Goal: Communication & Community: Answer question/provide support

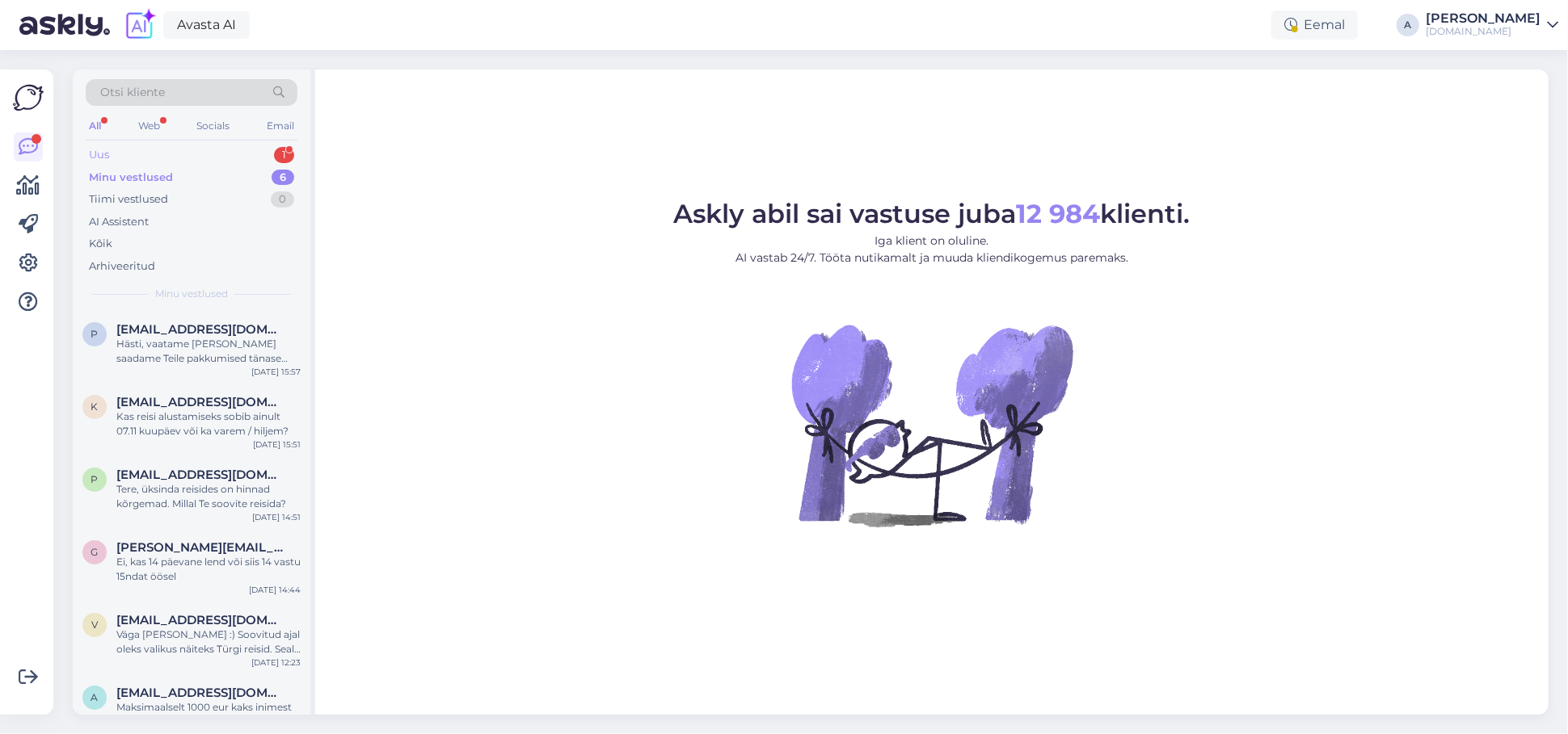
click at [242, 153] on div "Uus 1" at bounding box center [191, 155] width 212 height 23
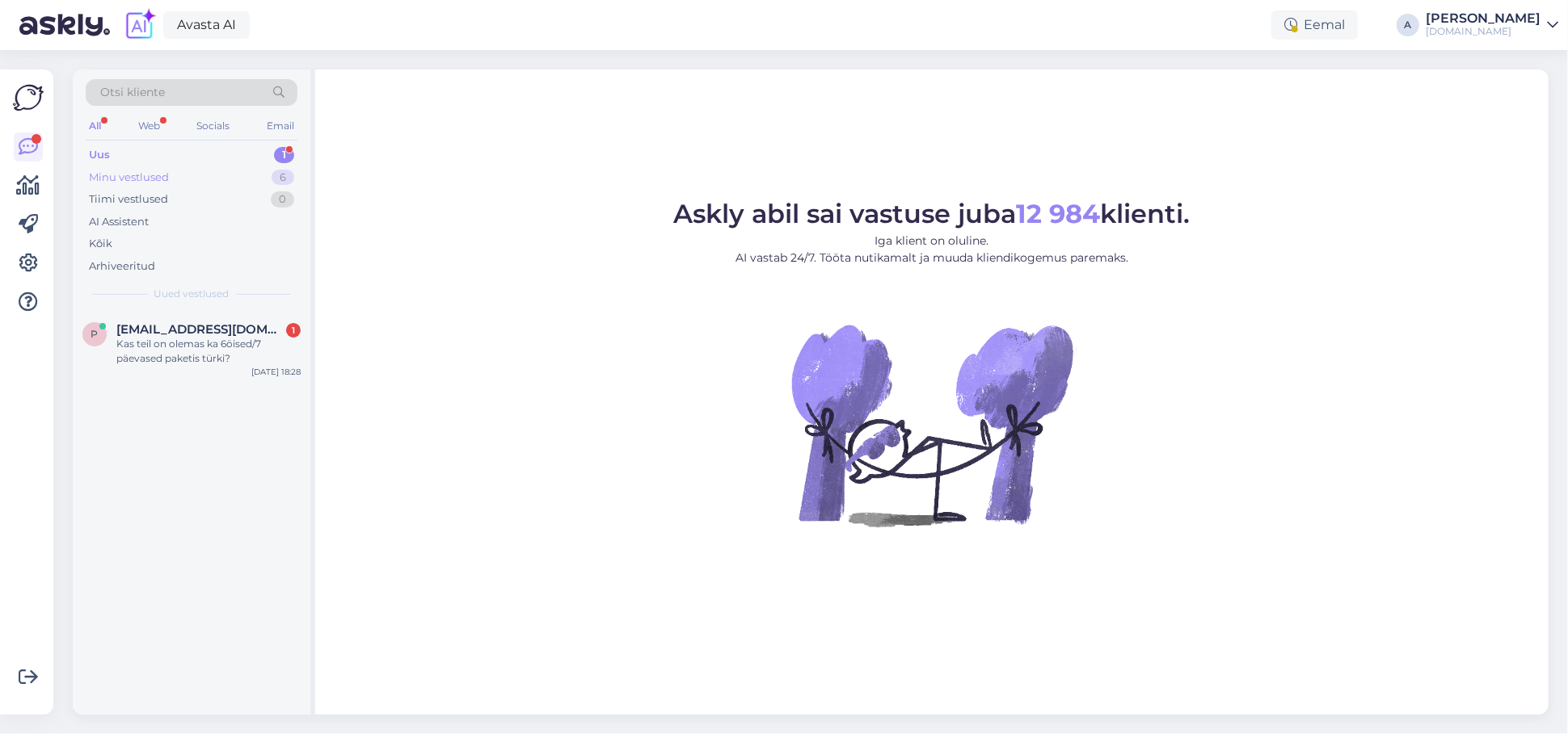
click at [253, 183] on div "Minu vestlused 6" at bounding box center [191, 178] width 212 height 23
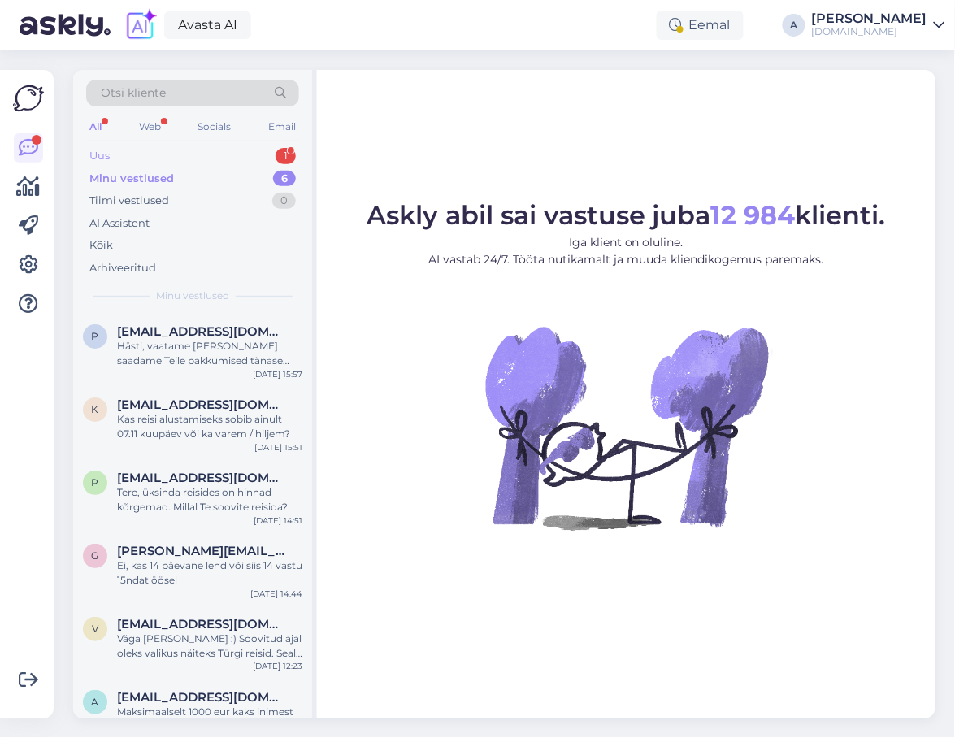
click at [236, 146] on div "Uus 1" at bounding box center [192, 156] width 213 height 23
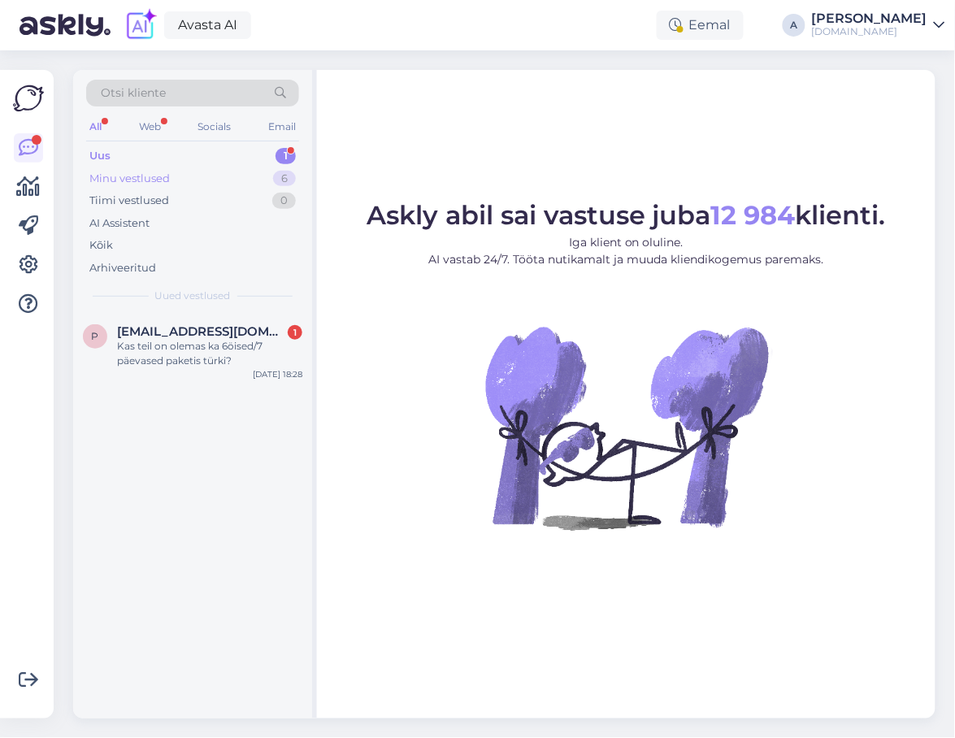
click at [225, 173] on div "Minu vestlused 6" at bounding box center [192, 179] width 213 height 23
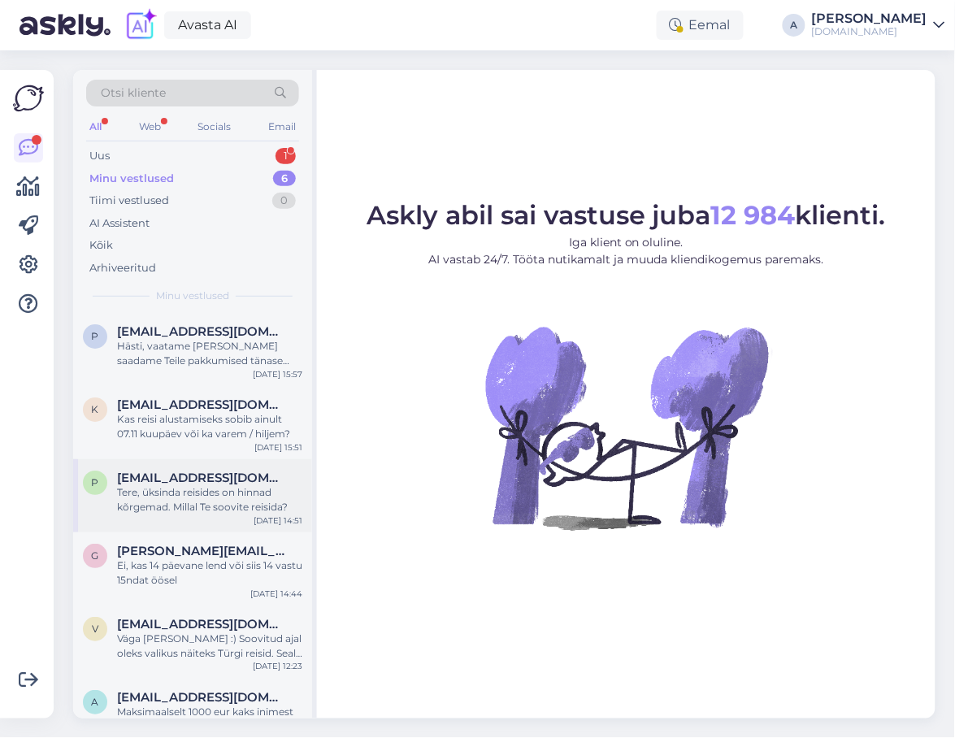
scroll to position [19, 0]
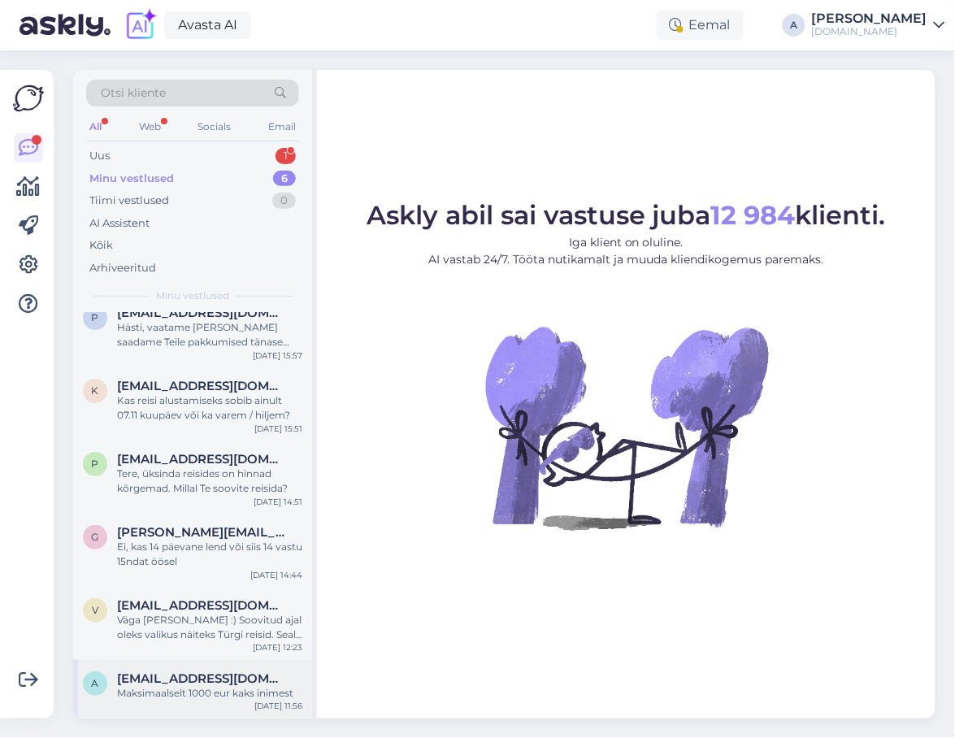
click at [249, 680] on span "[EMAIL_ADDRESS][DOMAIN_NAME]" at bounding box center [201, 679] width 169 height 15
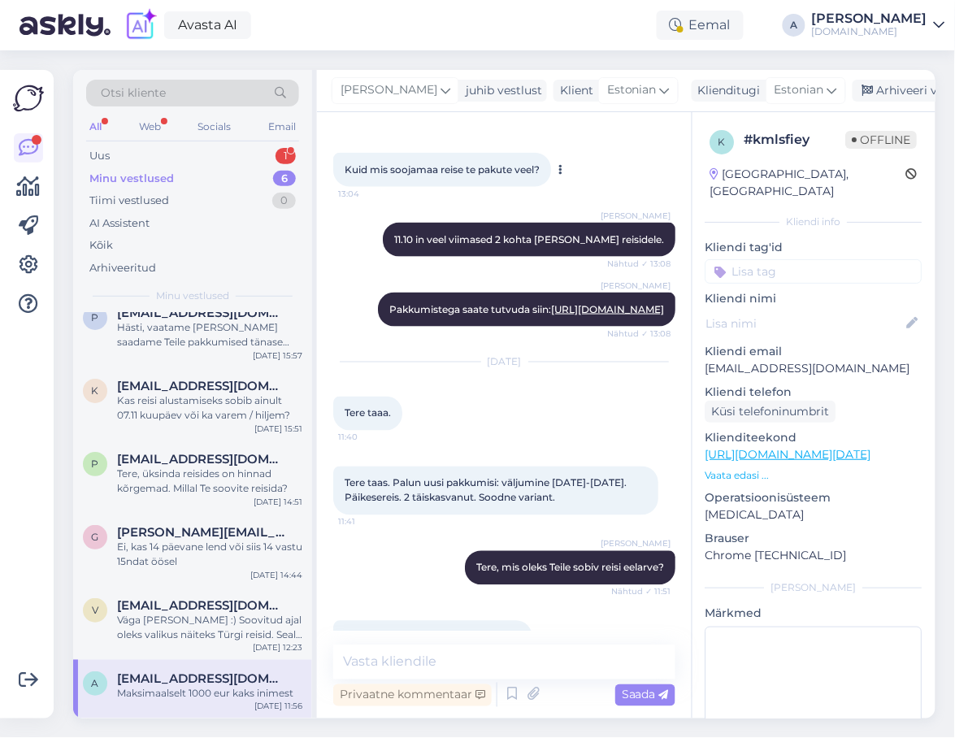
scroll to position [416, 0]
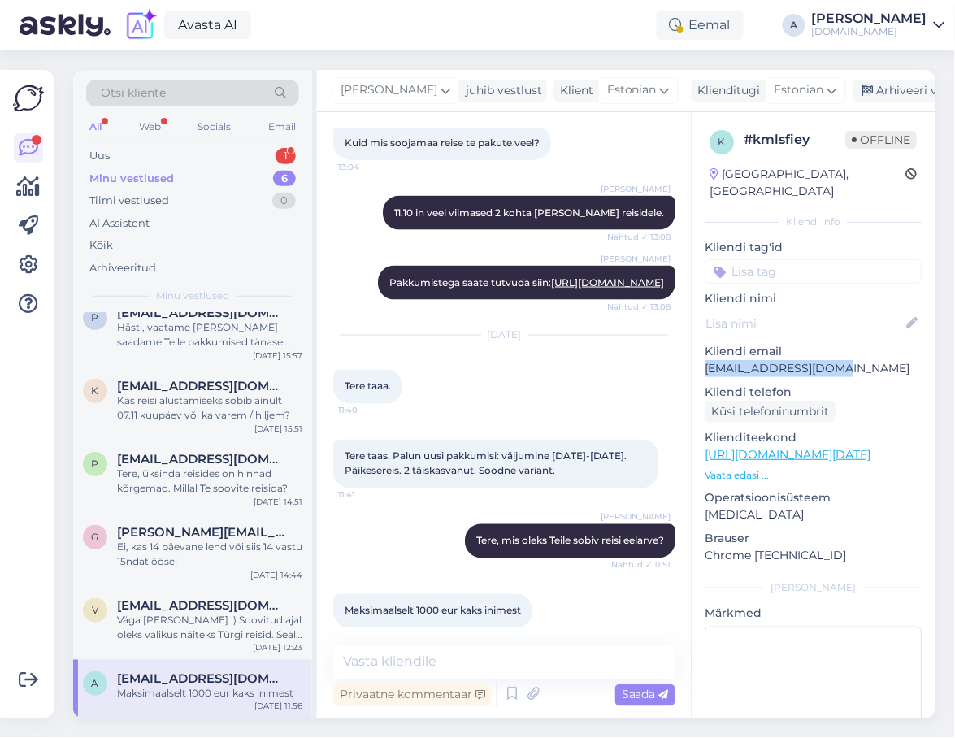
drag, startPoint x: 783, startPoint y: 359, endPoint x: 707, endPoint y: 353, distance: 76.7
click at [707, 360] on p "[EMAIL_ADDRESS][DOMAIN_NAME]" at bounding box center [814, 368] width 217 height 17
copy p "[EMAIL_ADDRESS][DOMAIN_NAME]"
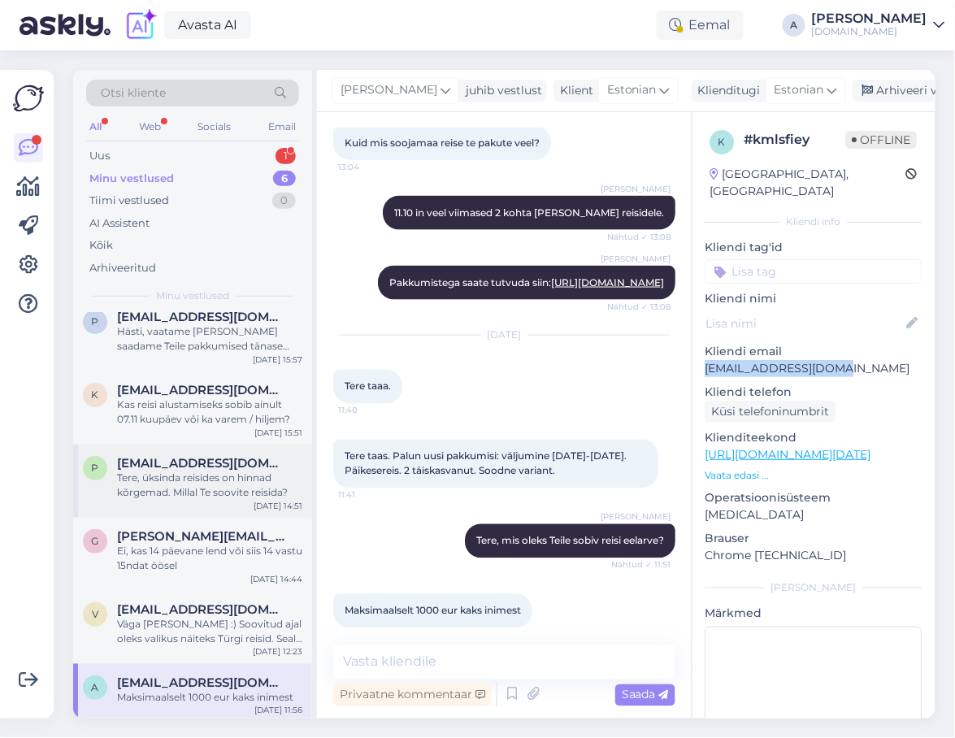
scroll to position [19, 0]
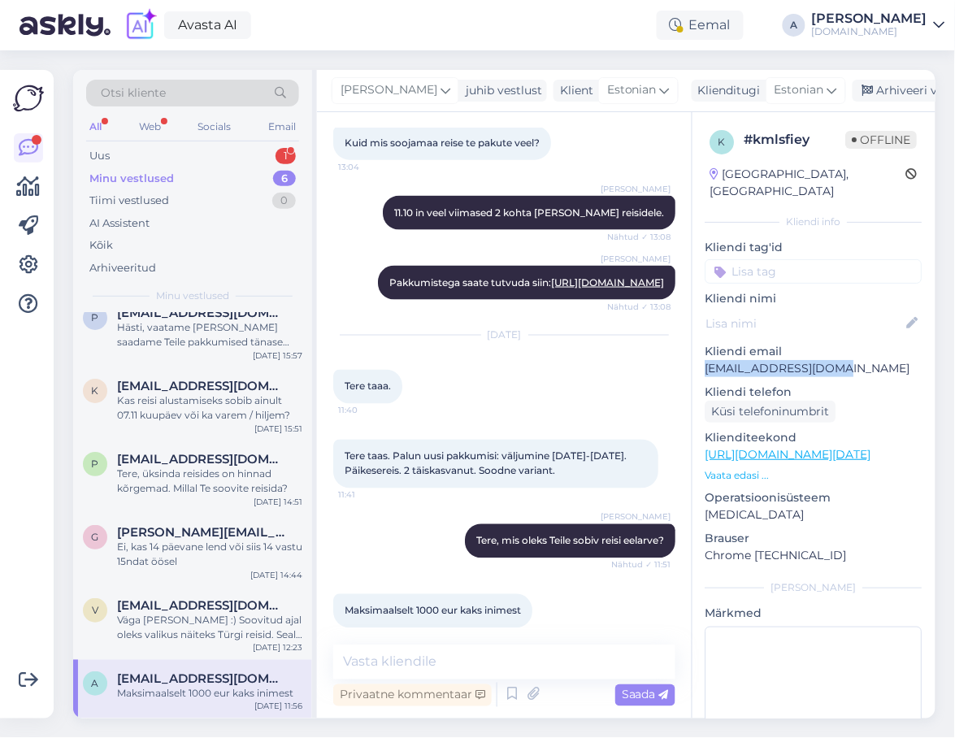
click at [847, 360] on p "[EMAIL_ADDRESS][DOMAIN_NAME]" at bounding box center [814, 368] width 217 height 17
drag, startPoint x: 846, startPoint y: 352, endPoint x: 703, endPoint y: 356, distance: 142.4
click at [703, 356] on div "k # kmlsfiey Offline [GEOGRAPHIC_DATA], [GEOGRAPHIC_DATA] Kliendi info Kliendi …" at bounding box center [814, 454] width 243 height 685
copy p "[EMAIL_ADDRESS][DOMAIN_NAME]"
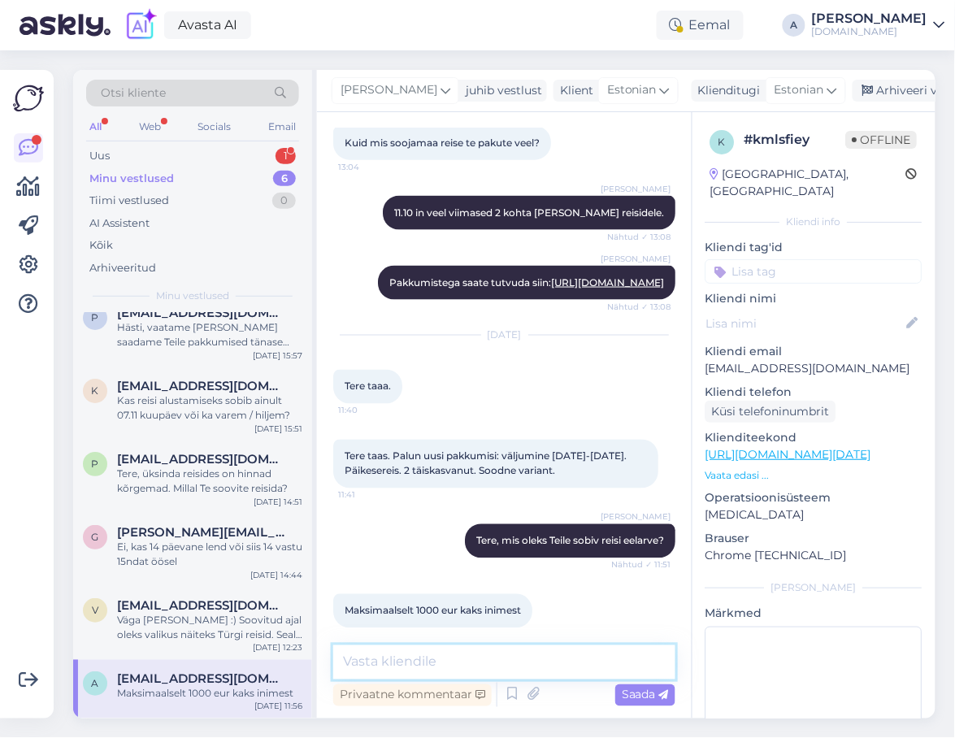
click at [402, 673] on textarea at bounding box center [504, 663] width 342 height 34
type textarea "Saatsin Teile pakkumised emailile :)"
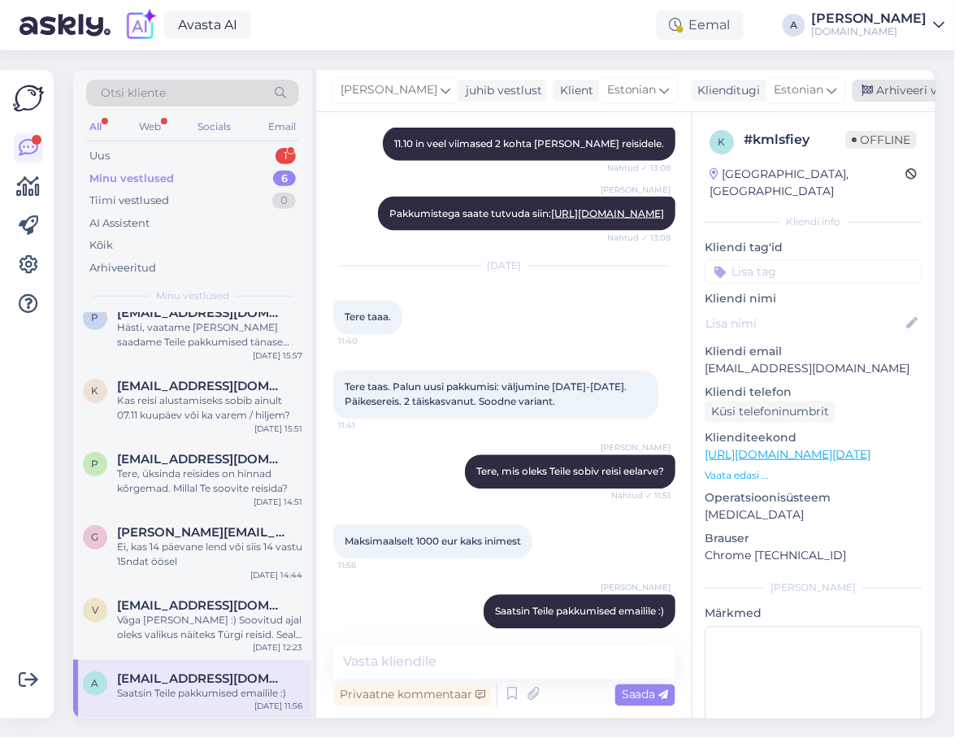
click at [870, 94] on div "Arhiveeri vestlus" at bounding box center [915, 91] width 125 height 22
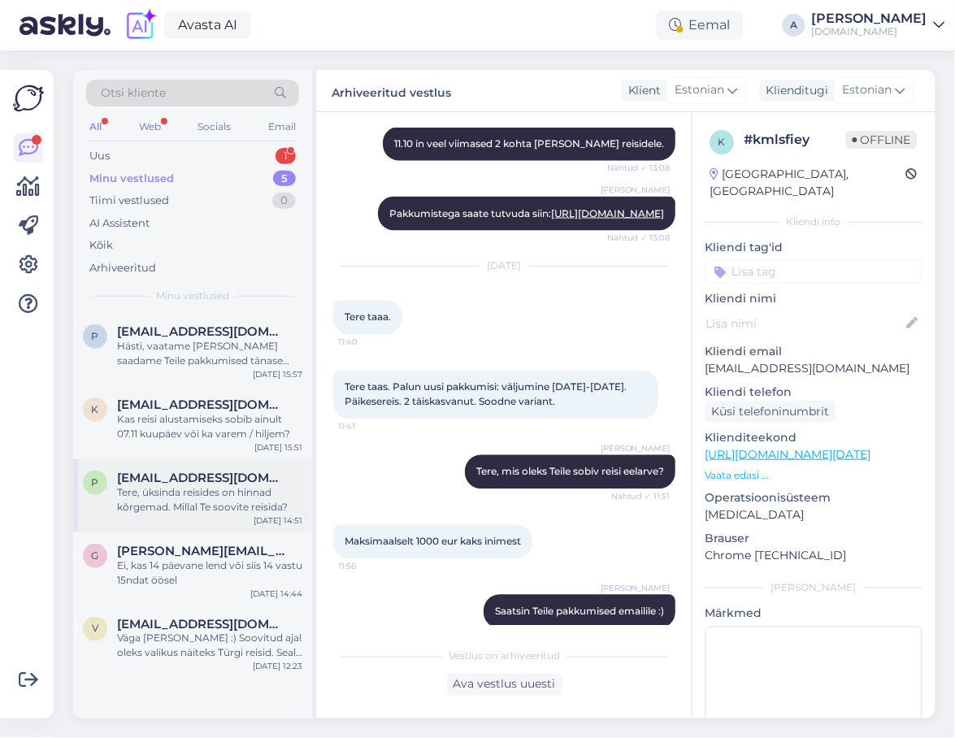
click at [198, 513] on div "Tere, üksinda reisides on hinnad kõrgemad. Millal Te soovite reisida?" at bounding box center [209, 499] width 185 height 29
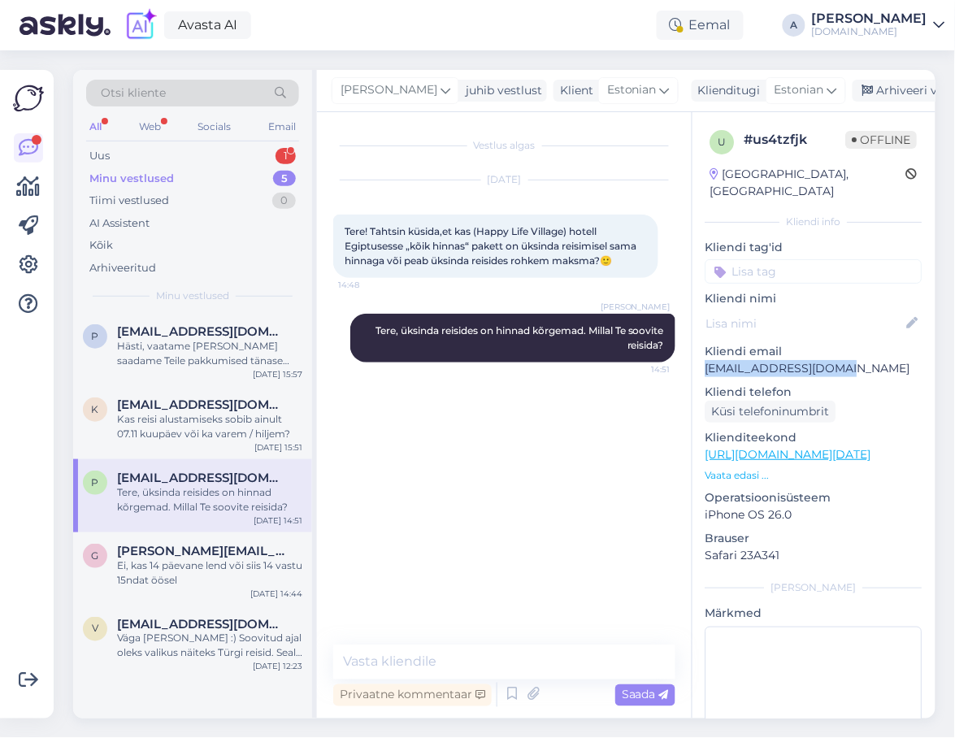
drag, startPoint x: 849, startPoint y: 351, endPoint x: 703, endPoint y: 360, distance: 146.6
click at [703, 360] on div "u # us4tzfjk Offline [GEOGRAPHIC_DATA], [GEOGRAPHIC_DATA] Kliendi info Kliendi …" at bounding box center [814, 454] width 243 height 685
copy p "[EMAIL_ADDRESS][DOMAIN_NAME]"
click at [841, 446] on p "[URL][DOMAIN_NAME][DATE]" at bounding box center [814, 454] width 217 height 17
click at [839, 447] on link "[URL][DOMAIN_NAME][DATE]" at bounding box center [789, 454] width 166 height 15
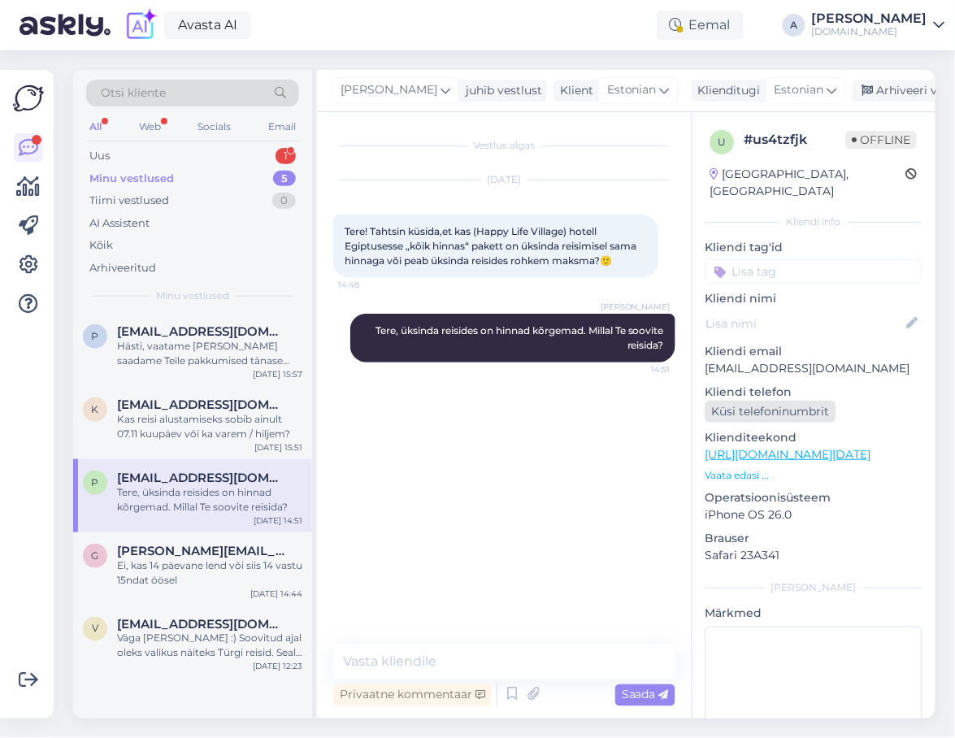
click at [812, 401] on div "Küsi telefoninumbrit" at bounding box center [771, 412] width 131 height 22
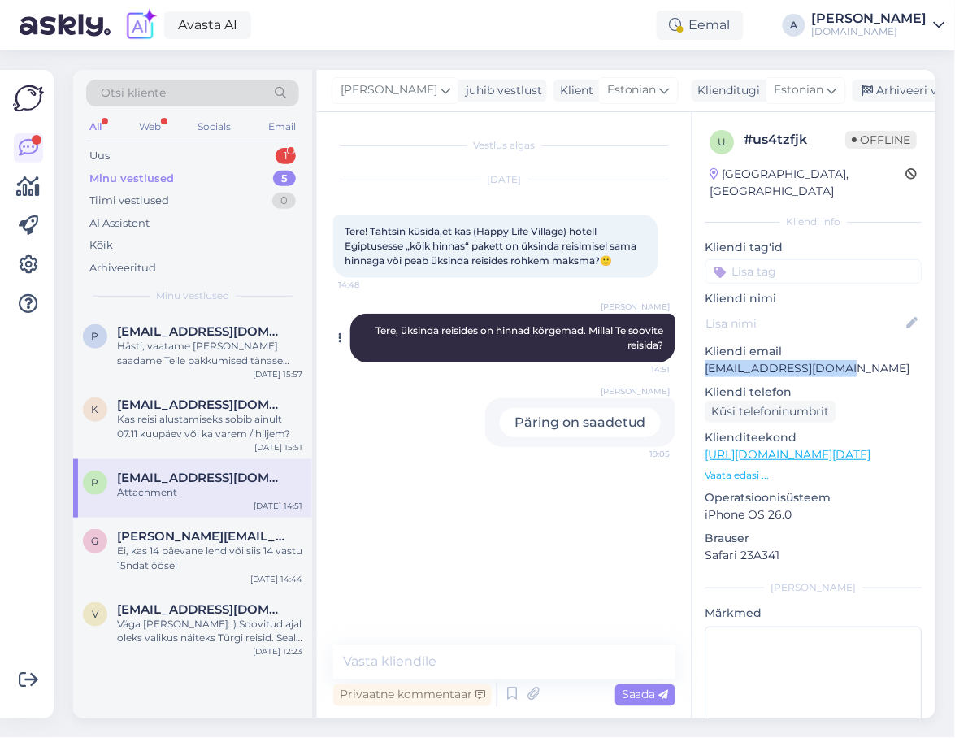
drag, startPoint x: 855, startPoint y: 351, endPoint x: 472, endPoint y: 313, distance: 385.7
click at [708, 360] on p "[EMAIL_ADDRESS][DOMAIN_NAME]" at bounding box center [814, 368] width 217 height 17
copy p "[EMAIL_ADDRESS][DOMAIN_NAME]"
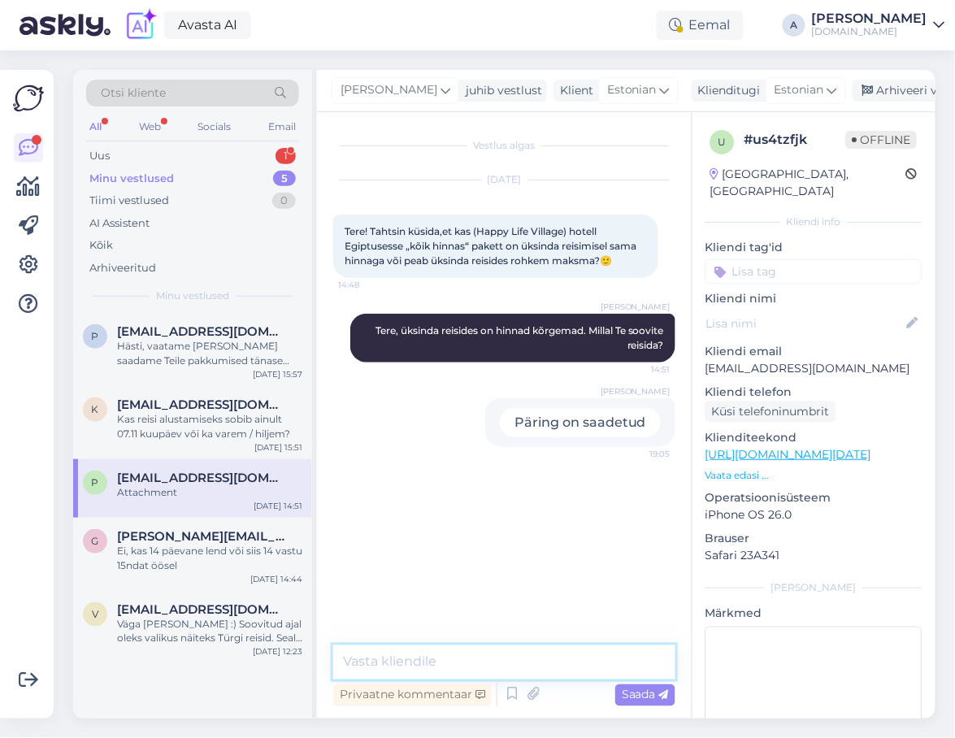
click at [446, 660] on textarea at bounding box center [504, 663] width 342 height 34
type textarea "Saatsin Teile pakkumise emailile :)"
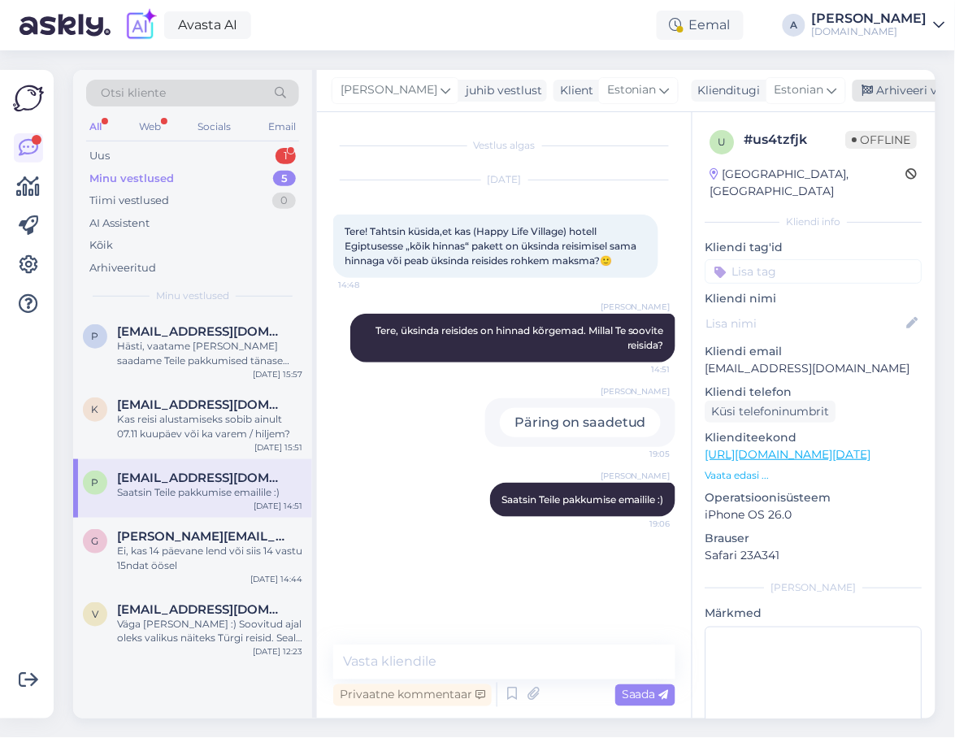
click at [888, 84] on div "Arhiveeri vestlus" at bounding box center [915, 91] width 125 height 22
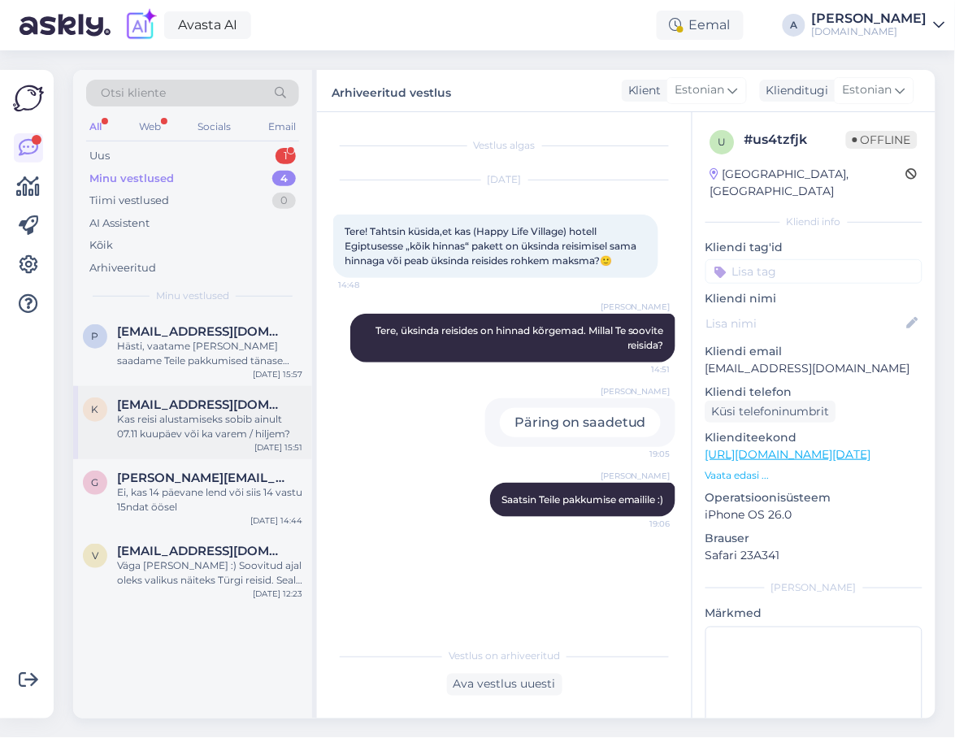
click at [220, 444] on div "K [EMAIL_ADDRESS][DOMAIN_NAME] Kas reisi alustamiseks sobib ainult 07.11 kuupäe…" at bounding box center [192, 422] width 239 height 73
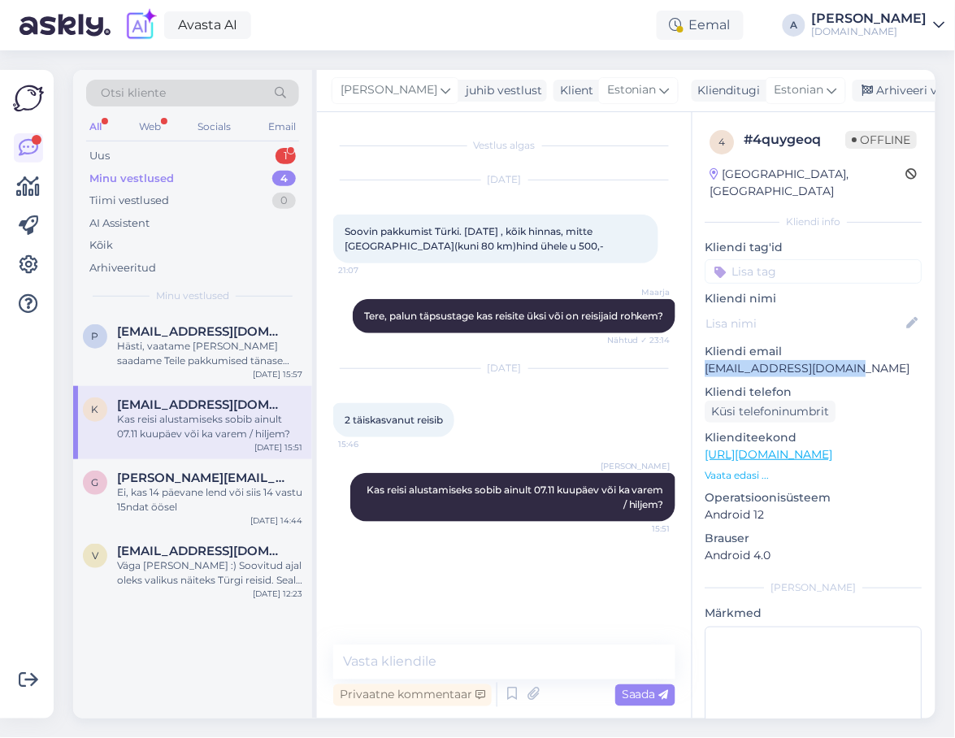
drag, startPoint x: 829, startPoint y: 353, endPoint x: 698, endPoint y: 361, distance: 130.4
click at [698, 361] on div "4 # 4quygeoq Offline [GEOGRAPHIC_DATA], [GEOGRAPHIC_DATA] Kliendi info Kliendi …" at bounding box center [814, 454] width 243 height 685
copy p "[EMAIL_ADDRESS][DOMAIN_NAME]"
click at [829, 324] on div "4 # 4quygeoq Offline [GEOGRAPHIC_DATA], [GEOGRAPHIC_DATA] Kliendi info Kliendi …" at bounding box center [814, 454] width 243 height 685
copy p "[EMAIL_ADDRESS][DOMAIN_NAME]"
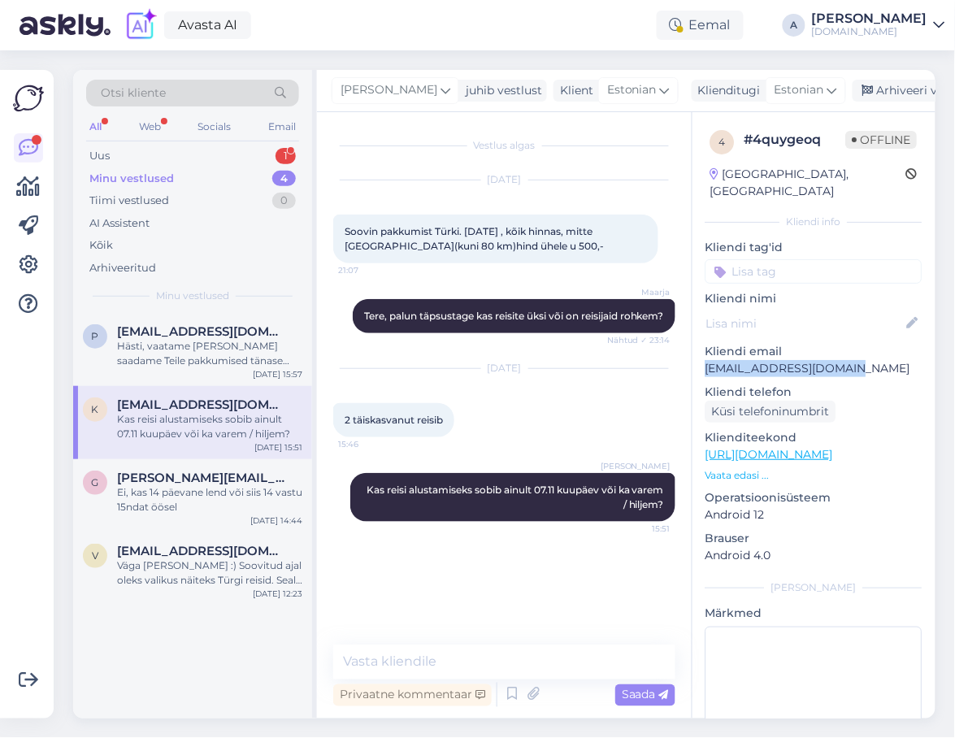
drag, startPoint x: 850, startPoint y: 355, endPoint x: 698, endPoint y: 352, distance: 152.1
click at [698, 352] on div "4 # 4quygeoq Offline [GEOGRAPHIC_DATA], [GEOGRAPHIC_DATA] Kliendi info Kliendi …" at bounding box center [814, 454] width 243 height 685
drag, startPoint x: 419, startPoint y: 637, endPoint x: 426, endPoint y: 650, distance: 14.9
click at [420, 638] on div "Vestlus algas [DATE] Soovin pakkumist [DEMOGRAPHIC_DATA]. [DATE] , kõik hinnas,…" at bounding box center [504, 415] width 375 height 607
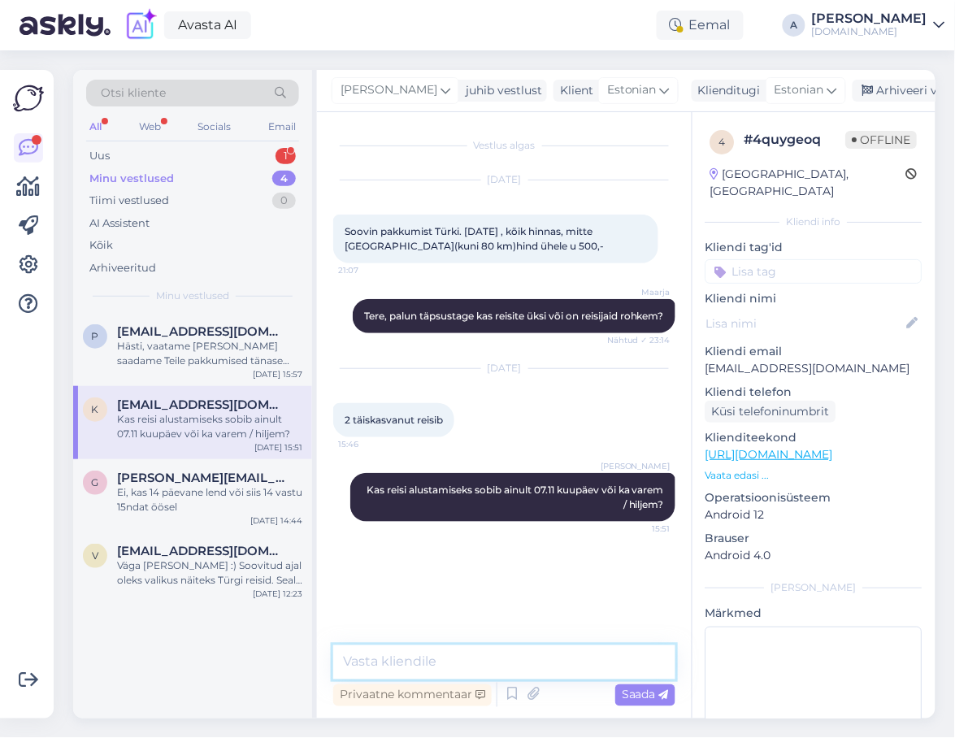
click at [428, 654] on textarea at bounding box center [504, 663] width 342 height 34
type textarea "Saatsin Teile pakkumised emailile :)"
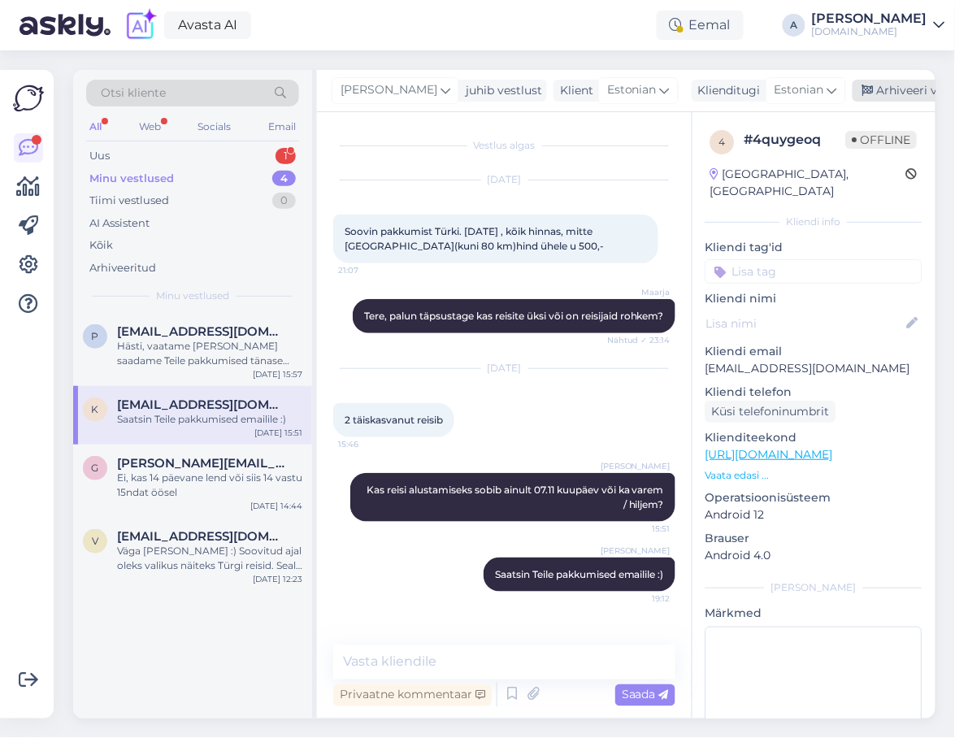
click at [877, 95] on div "Arhiveeri vestlus" at bounding box center [915, 91] width 125 height 22
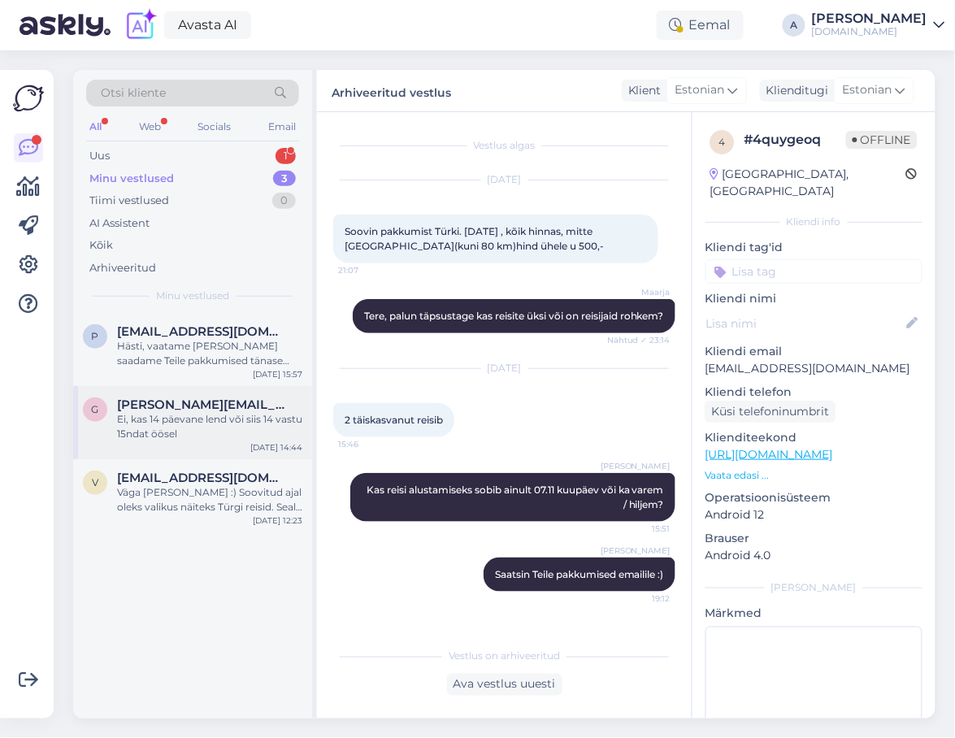
click at [234, 408] on span "[PERSON_NAME][EMAIL_ADDRESS][PERSON_NAME][DOMAIN_NAME]" at bounding box center [201, 405] width 169 height 15
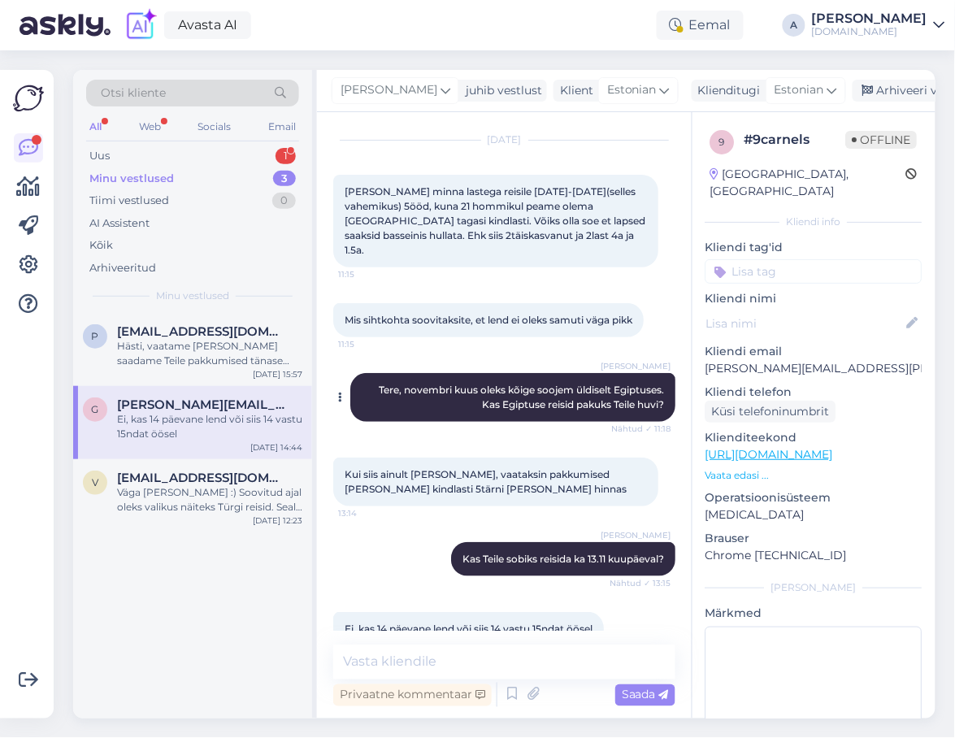
scroll to position [58, 0]
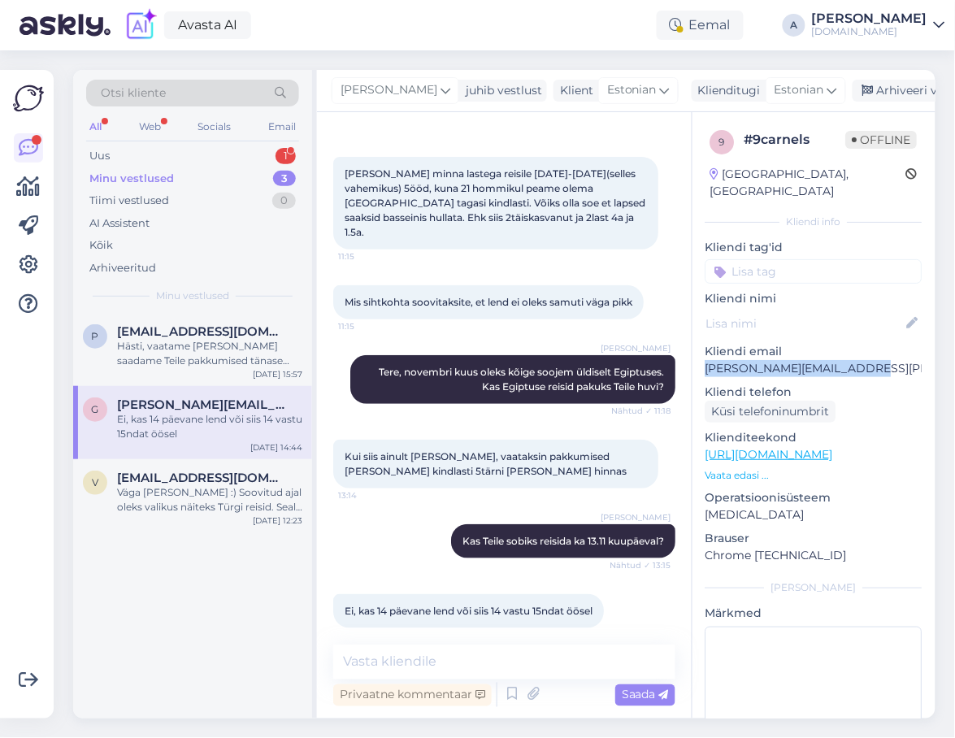
drag, startPoint x: 877, startPoint y: 354, endPoint x: 708, endPoint y: 353, distance: 168.3
click at [708, 360] on p "[PERSON_NAME][EMAIL_ADDRESS][PERSON_NAME][DOMAIN_NAME]" at bounding box center [814, 368] width 217 height 17
copy p "[PERSON_NAME][EMAIL_ADDRESS][PERSON_NAME][DOMAIN_NAME]"
click at [135, 149] on div "Uus 1" at bounding box center [192, 156] width 213 height 23
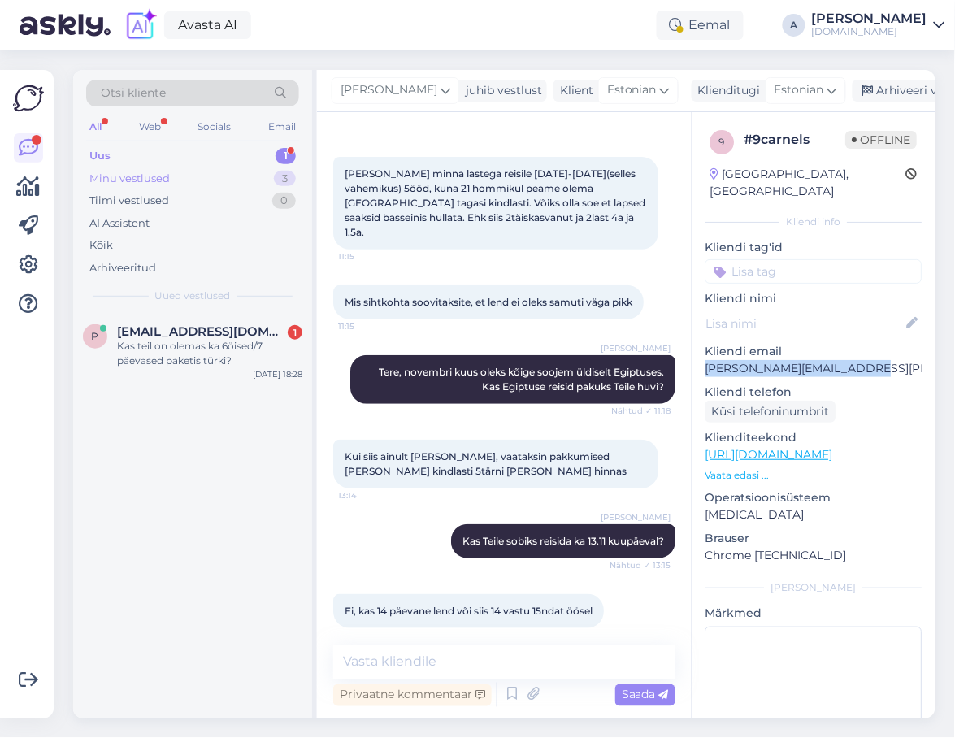
click at [143, 174] on div "Minu vestlused" at bounding box center [129, 179] width 81 height 16
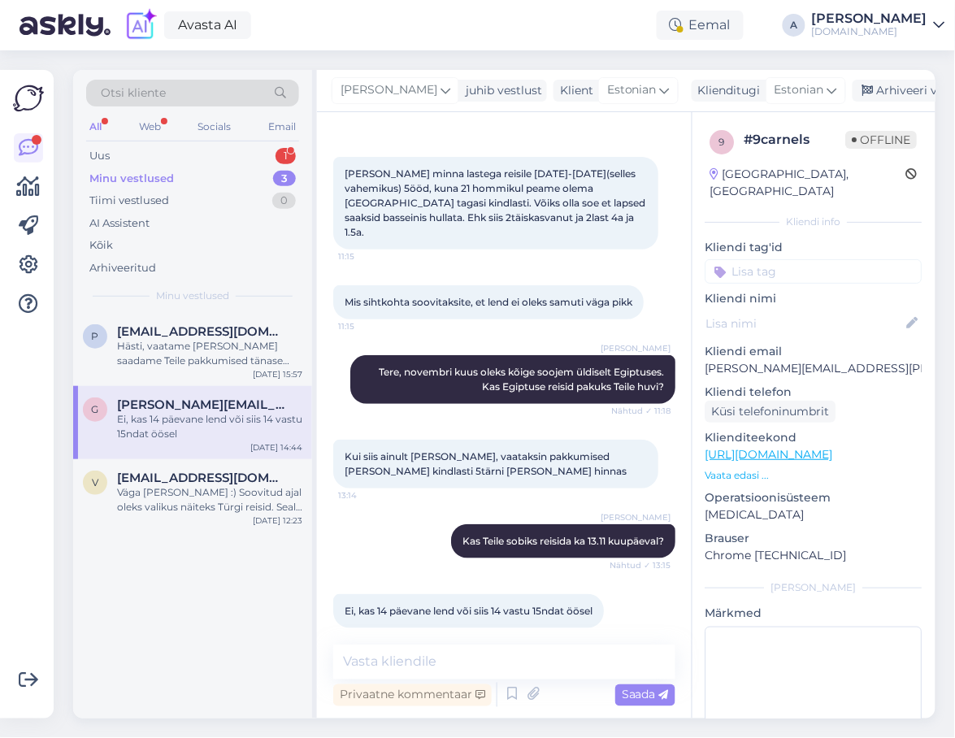
click at [503, 485] on div "Kui siis ainult [PERSON_NAME], vaataksin pakkumised [PERSON_NAME] kindlasti 5tä…" at bounding box center [504, 464] width 342 height 85
drag, startPoint x: 859, startPoint y: 354, endPoint x: 681, endPoint y: 355, distance: 178.9
click at [691, 355] on div "Vestlus algas [DATE] Tere sooviks minna lastega reisile [DATE]-[DATE](selles va…" at bounding box center [626, 415] width 619 height 607
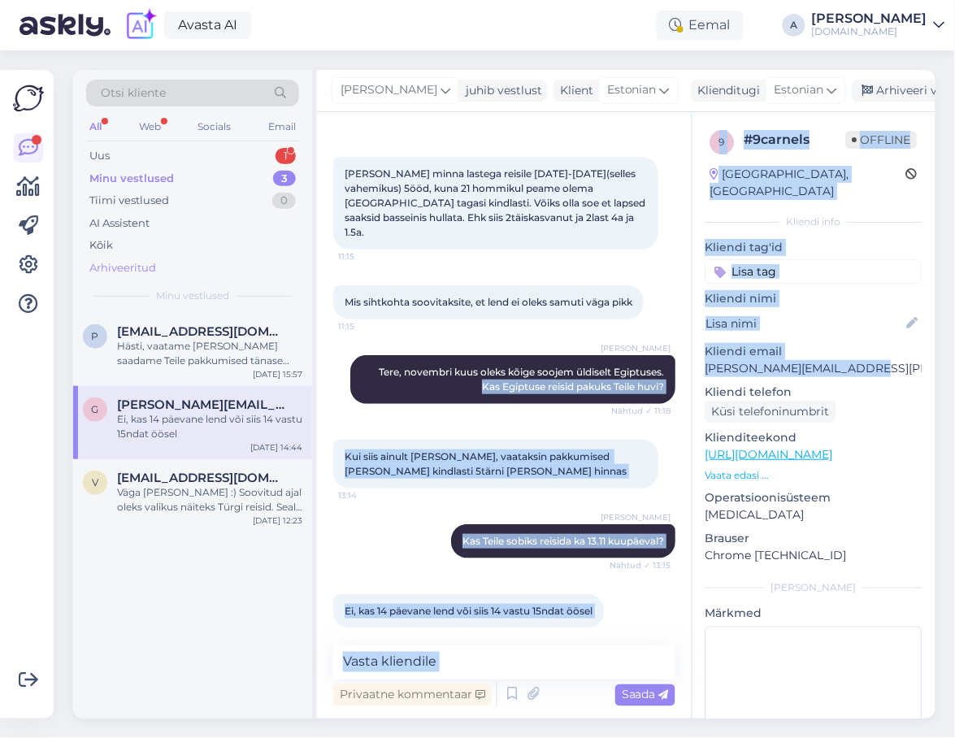
copy div "Kas Egiptuse reisid pakuks Teile huvi? Nähtud ✓ 11:18 Kui siis ainult [PERSON_N…"
click at [504, 670] on textarea at bounding box center [504, 663] width 342 height 34
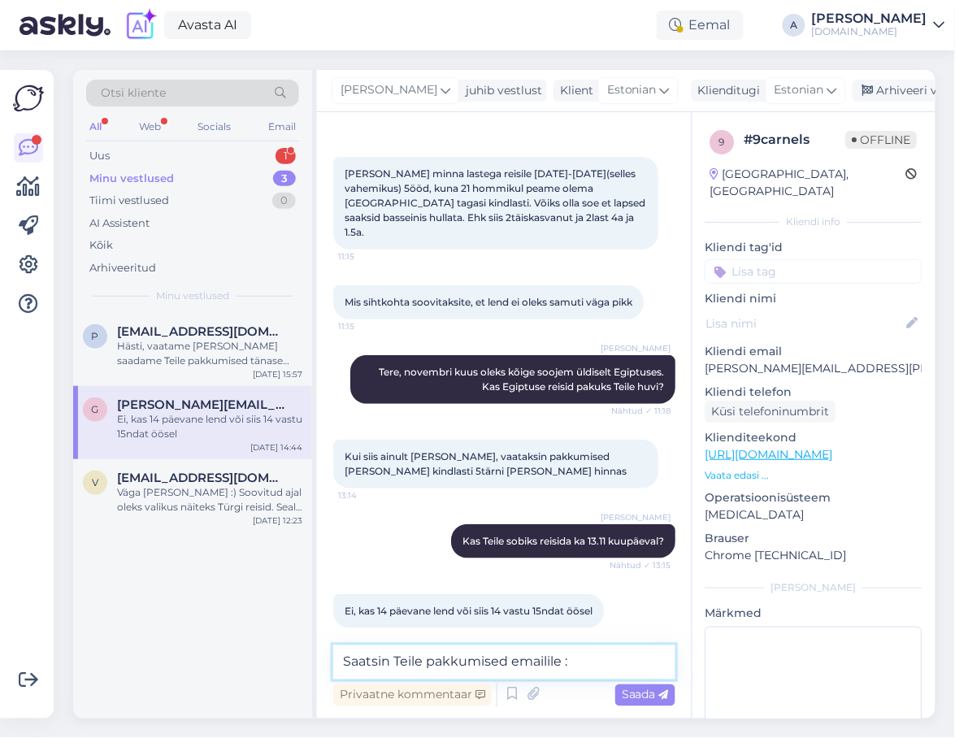
type textarea "Saatsin Teile pakkumised emailile :)"
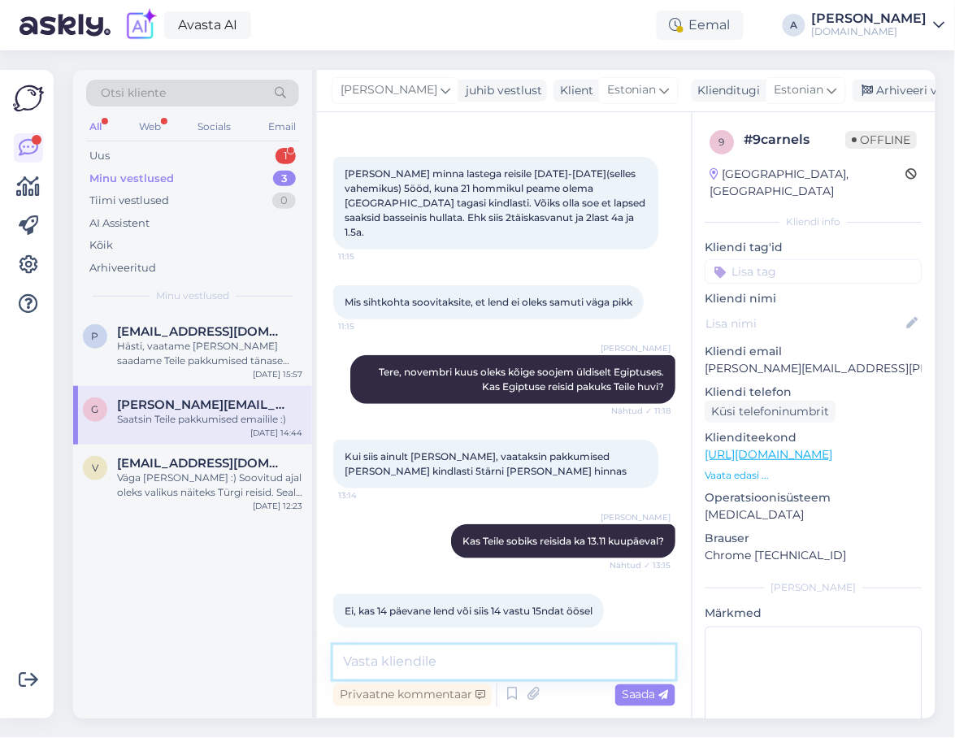
scroll to position [128, 0]
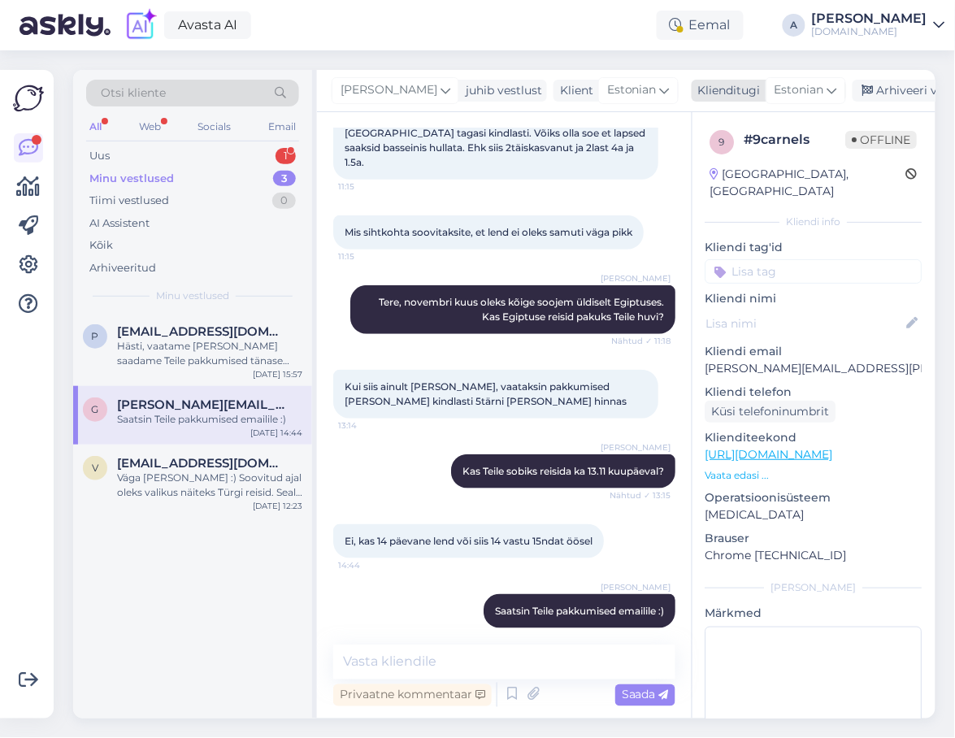
drag, startPoint x: 857, startPoint y: 94, endPoint x: 846, endPoint y: 102, distance: 14.0
click at [857, 93] on div "Arhiveeri vestlus" at bounding box center [915, 91] width 125 height 22
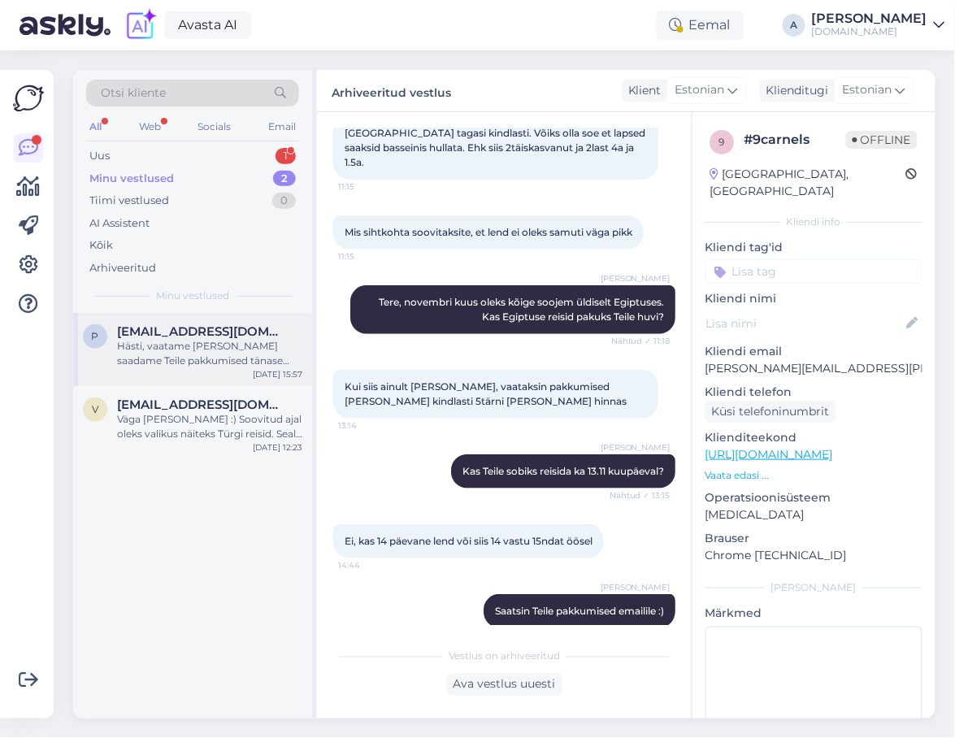
click at [200, 356] on div "Hästi, vaatame [PERSON_NAME] saadame Teile pakkumised tänase päeva jooksul emai…" at bounding box center [209, 353] width 185 height 29
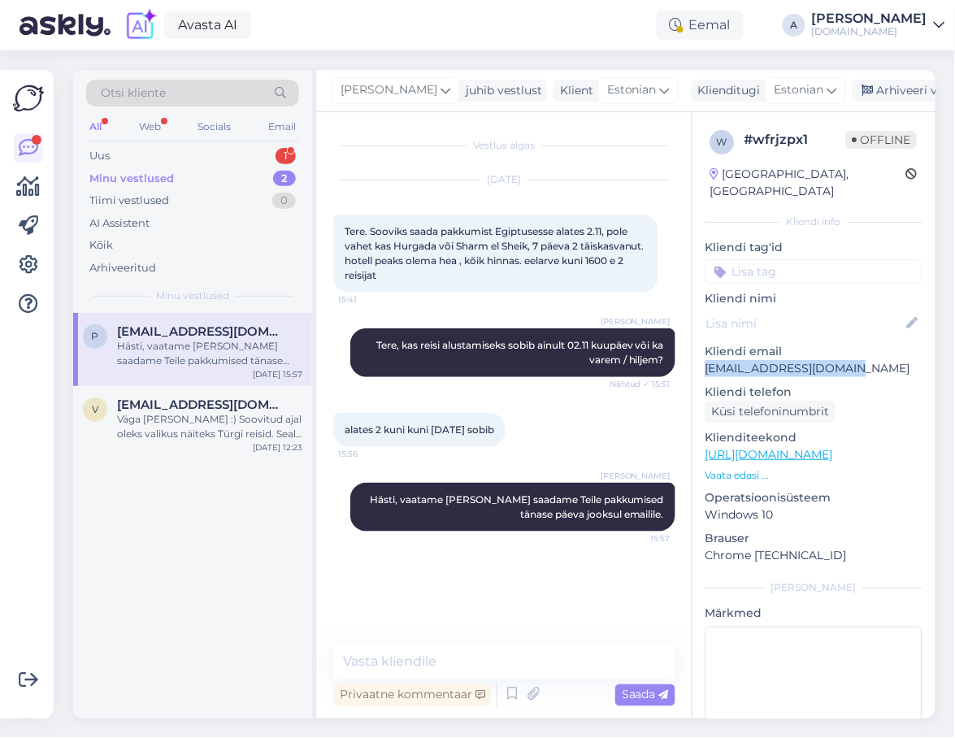
drag, startPoint x: 874, startPoint y: 355, endPoint x: 696, endPoint y: 355, distance: 178.1
click at [696, 355] on div "w # wfrjzpx1 Offline [GEOGRAPHIC_DATA], [GEOGRAPHIC_DATA] Kliendi info Kliendi …" at bounding box center [814, 454] width 243 height 685
copy p "[EMAIL_ADDRESS][DOMAIN_NAME]"
click at [801, 447] on link "[URL][DOMAIN_NAME]" at bounding box center [770, 454] width 128 height 15
click at [833, 290] on p "Kliendi nimi" at bounding box center [814, 298] width 217 height 17
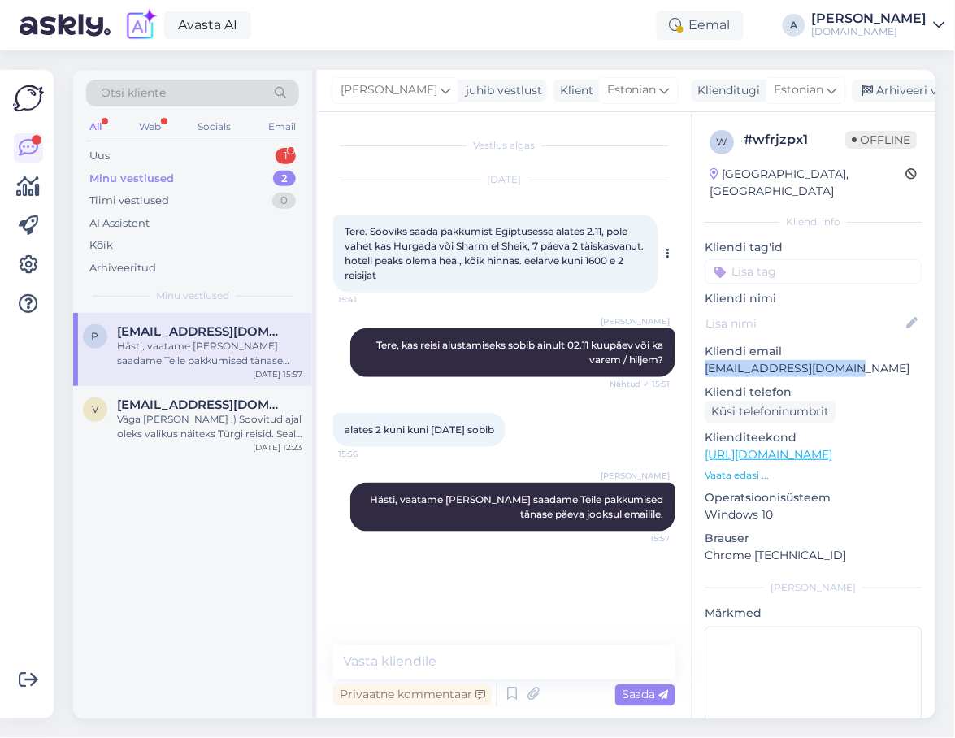
drag, startPoint x: 871, startPoint y: 353, endPoint x: 363, endPoint y: 237, distance: 520.6
click at [702, 355] on div "w # wfrjzpx1 Offline [GEOGRAPHIC_DATA], [GEOGRAPHIC_DATA] Kliendi info Kliendi …" at bounding box center [814, 454] width 243 height 685
copy p "[EMAIL_ADDRESS][DOMAIN_NAME]"
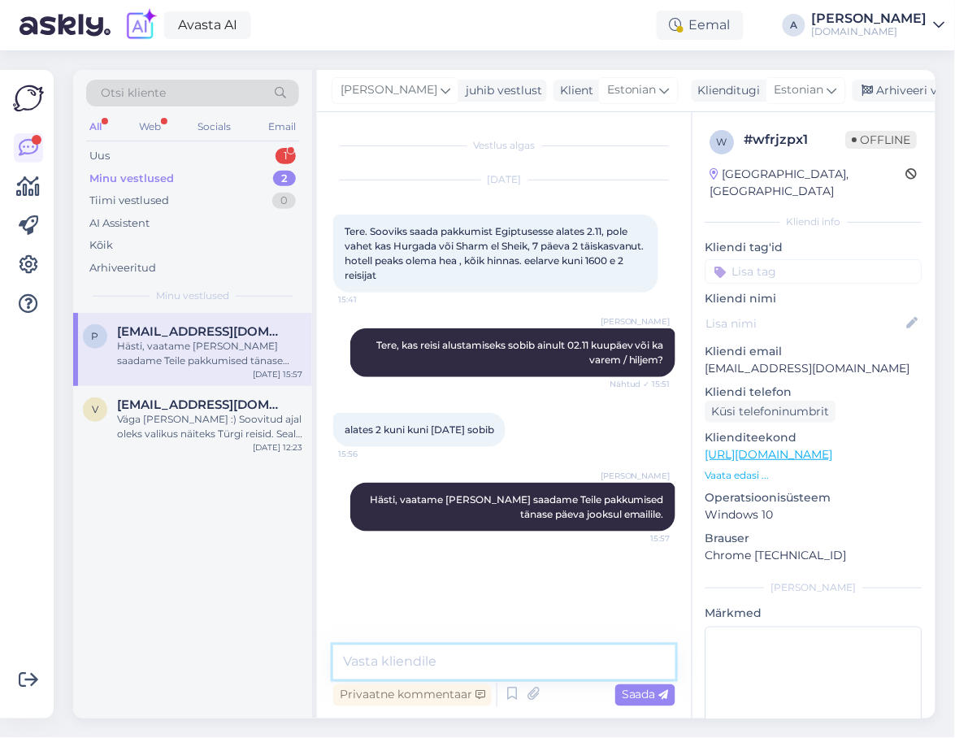
click at [438, 662] on textarea at bounding box center [504, 663] width 342 height 34
type textarea "Saatsin Teile pakkumised emailile."
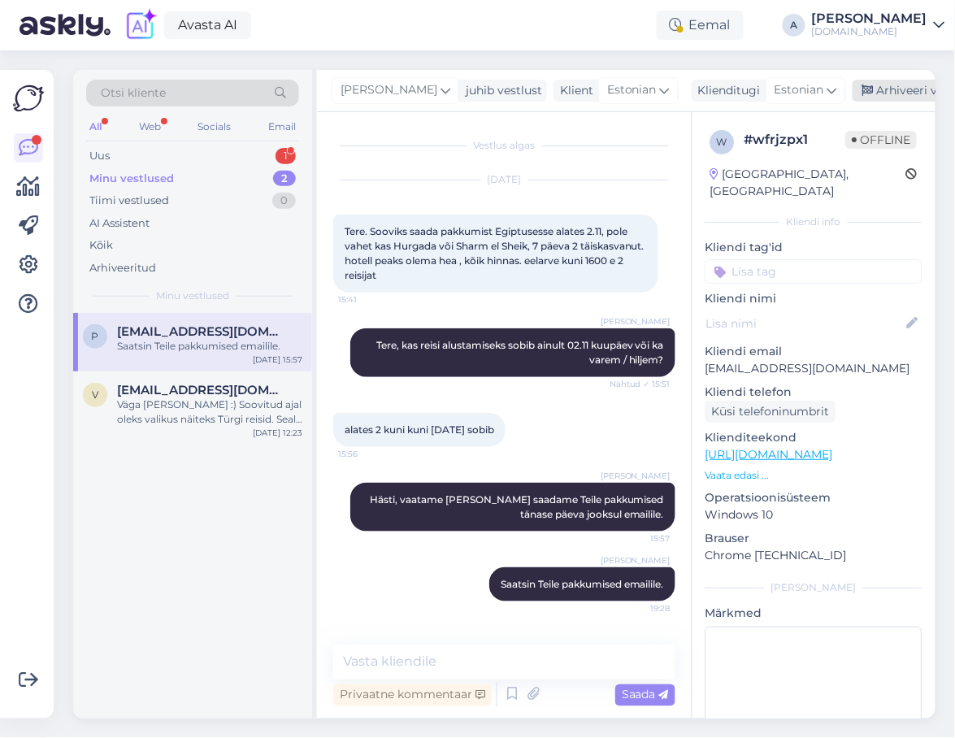
click at [853, 86] on div "Arhiveeri vestlus" at bounding box center [915, 91] width 125 height 22
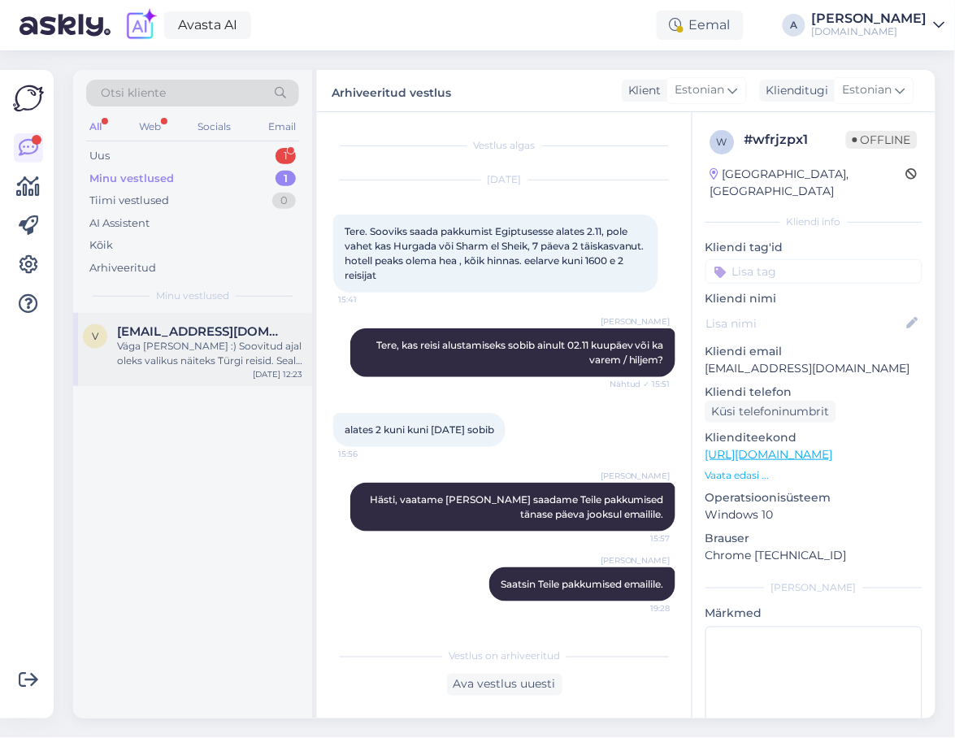
click at [191, 358] on div "Väga [PERSON_NAME] :) Soovitud ajal oleks valikus näiteks Türgi reisid. Seal on…" at bounding box center [209, 353] width 185 height 29
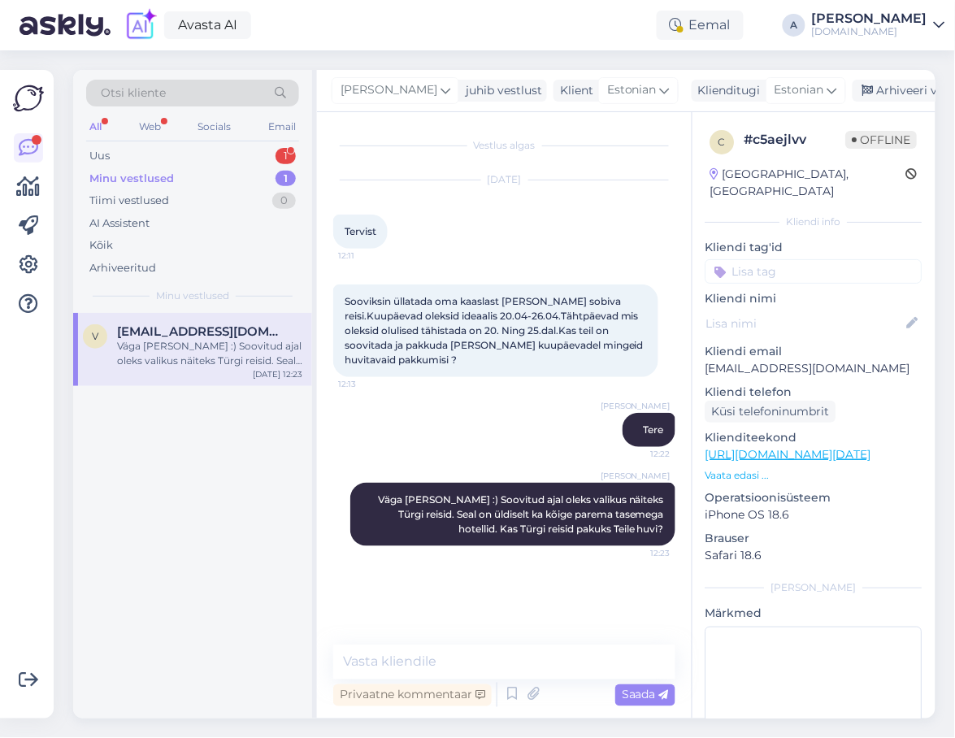
click at [872, 447] on link "[URL][DOMAIN_NAME][DATE]" at bounding box center [789, 454] width 166 height 15
drag, startPoint x: 873, startPoint y: 357, endPoint x: 694, endPoint y: 359, distance: 178.9
click at [694, 359] on div "c # c5aejlvv Offline [GEOGRAPHIC_DATA], [GEOGRAPHIC_DATA] Kliendi info Kliendi …" at bounding box center [814, 454] width 243 height 685
click at [268, 150] on div "Uus 1" at bounding box center [192, 156] width 213 height 23
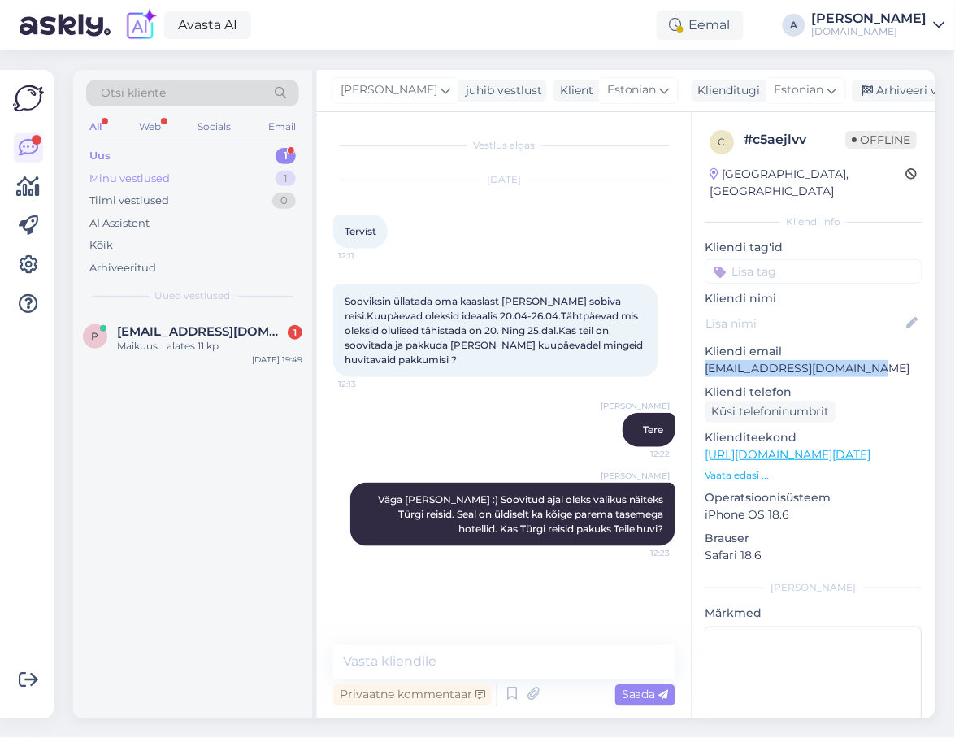
click at [276, 182] on div "Minu vestlused 1" at bounding box center [192, 179] width 213 height 23
